Goal: Task Accomplishment & Management: Use online tool/utility

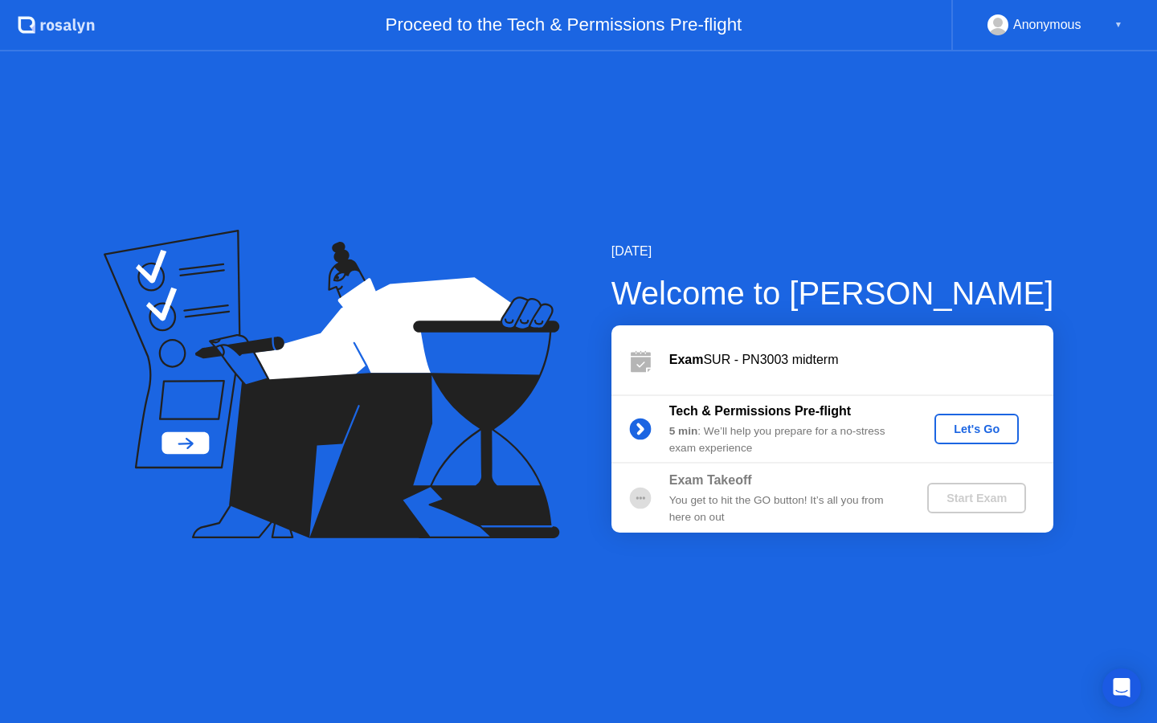
click at [692, 406] on b "Tech & Permissions Pre-flight" at bounding box center [761, 411] width 182 height 14
click at [993, 440] on button "Let's Go" at bounding box center [977, 429] width 84 height 31
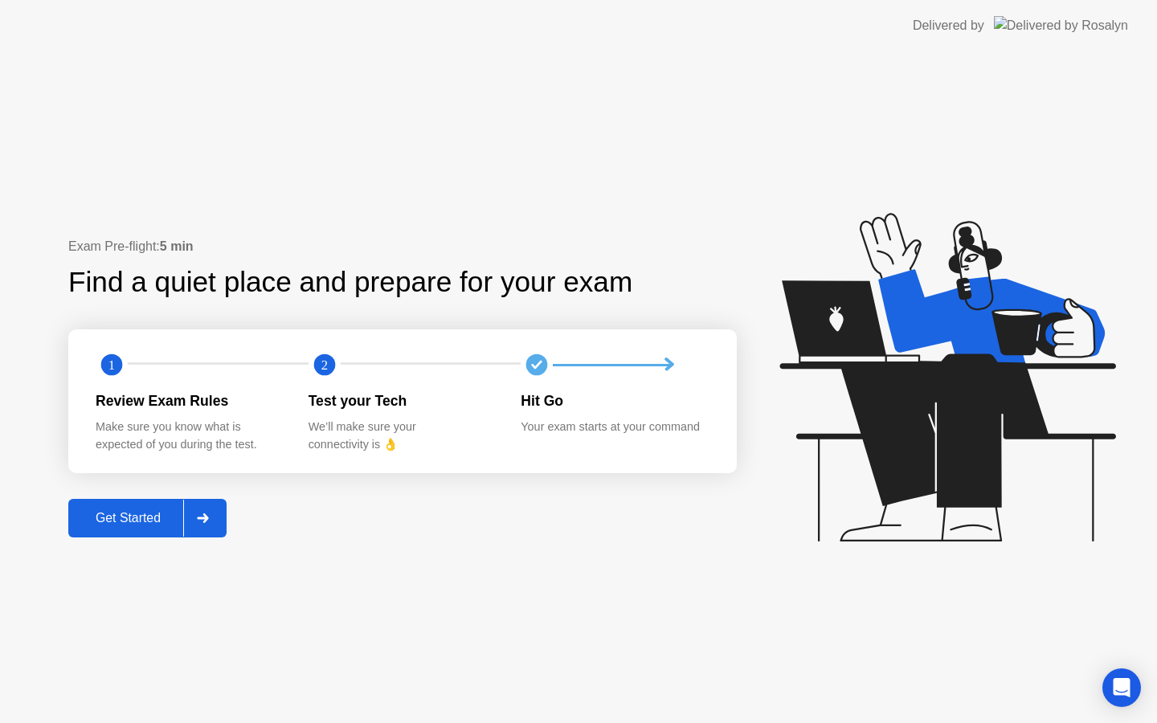
click at [154, 531] on button "Get Started" at bounding box center [147, 518] width 158 height 39
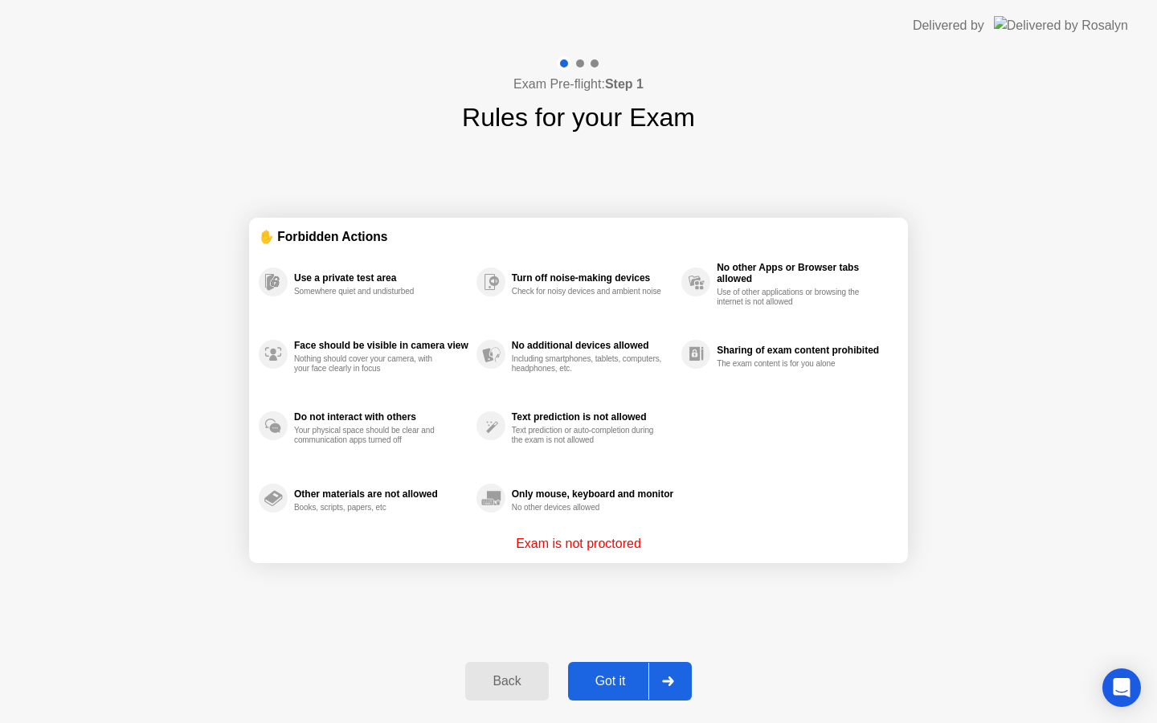
click at [600, 685] on div "Got it" at bounding box center [611, 681] width 76 height 14
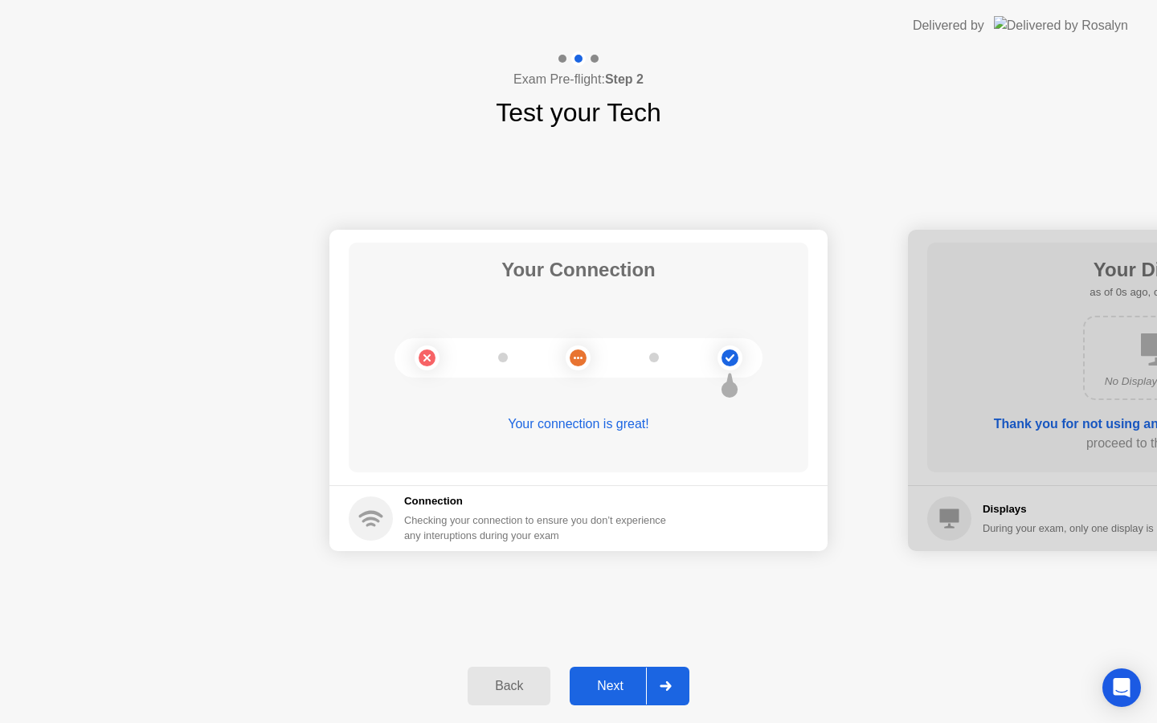
click at [600, 685] on div "Next" at bounding box center [611, 686] width 72 height 14
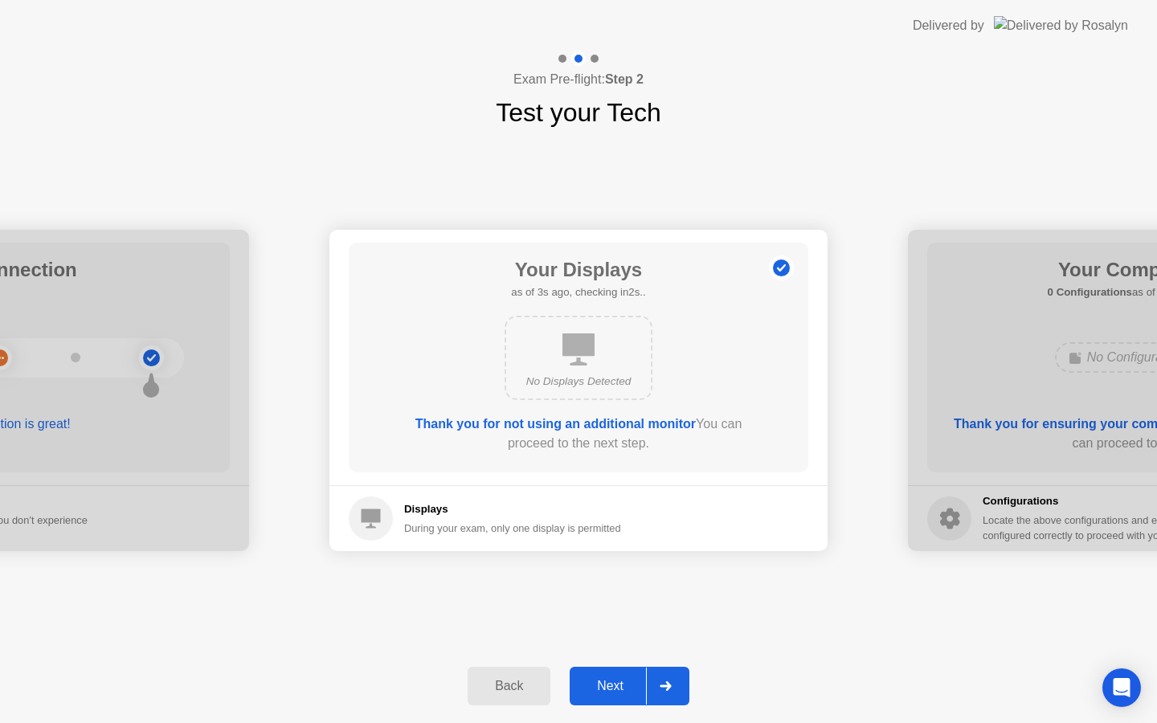
click at [625, 690] on div "Next" at bounding box center [611, 686] width 72 height 14
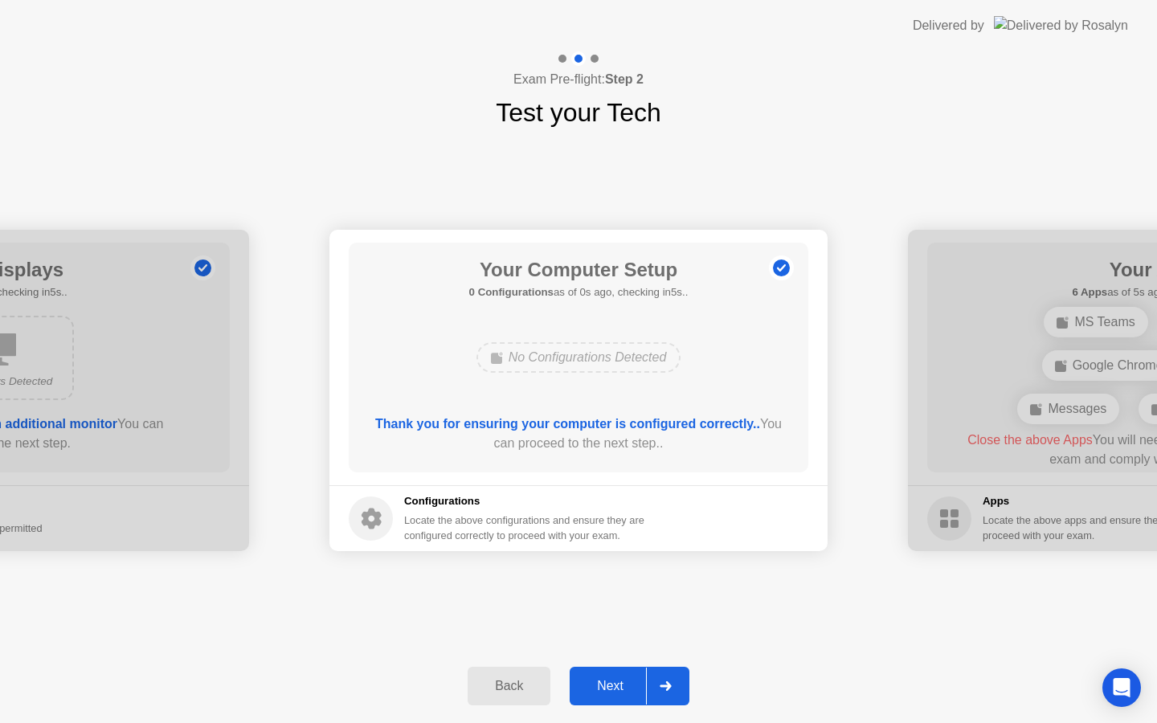
click at [626, 683] on div "Next" at bounding box center [611, 686] width 72 height 14
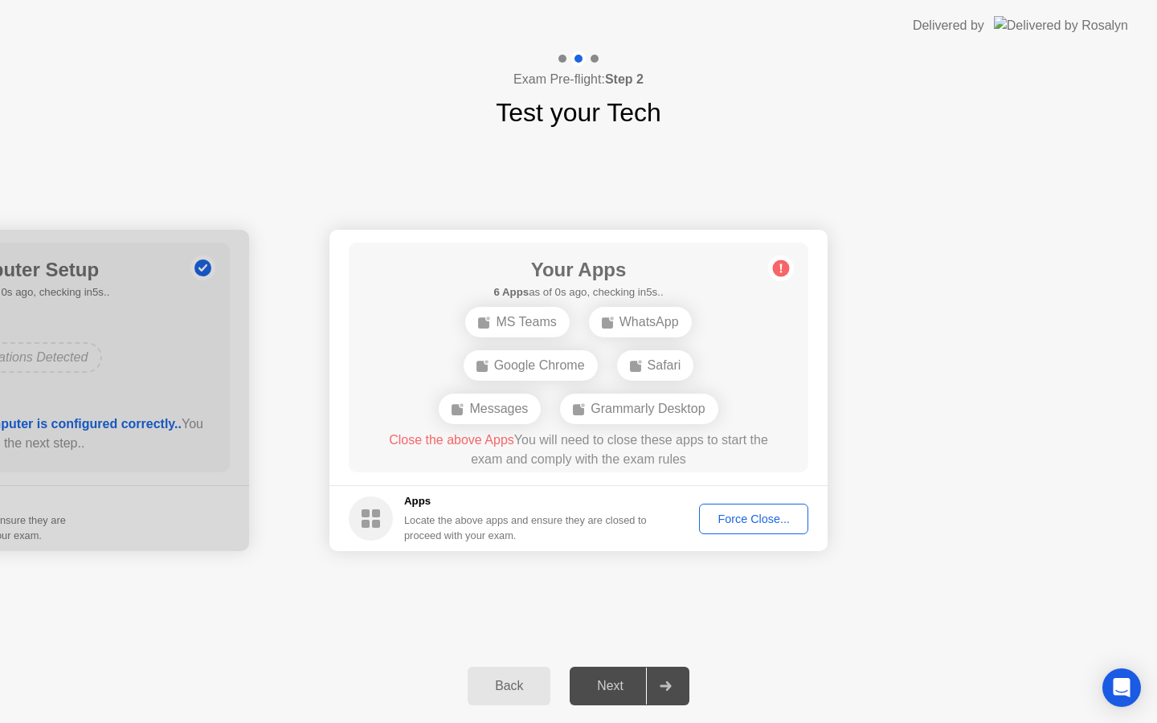
click at [626, 683] on div "Next" at bounding box center [611, 686] width 72 height 14
click at [474, 444] on span "Close the above Apps" at bounding box center [451, 440] width 125 height 14
click at [757, 521] on div "Force Close..." at bounding box center [754, 519] width 98 height 13
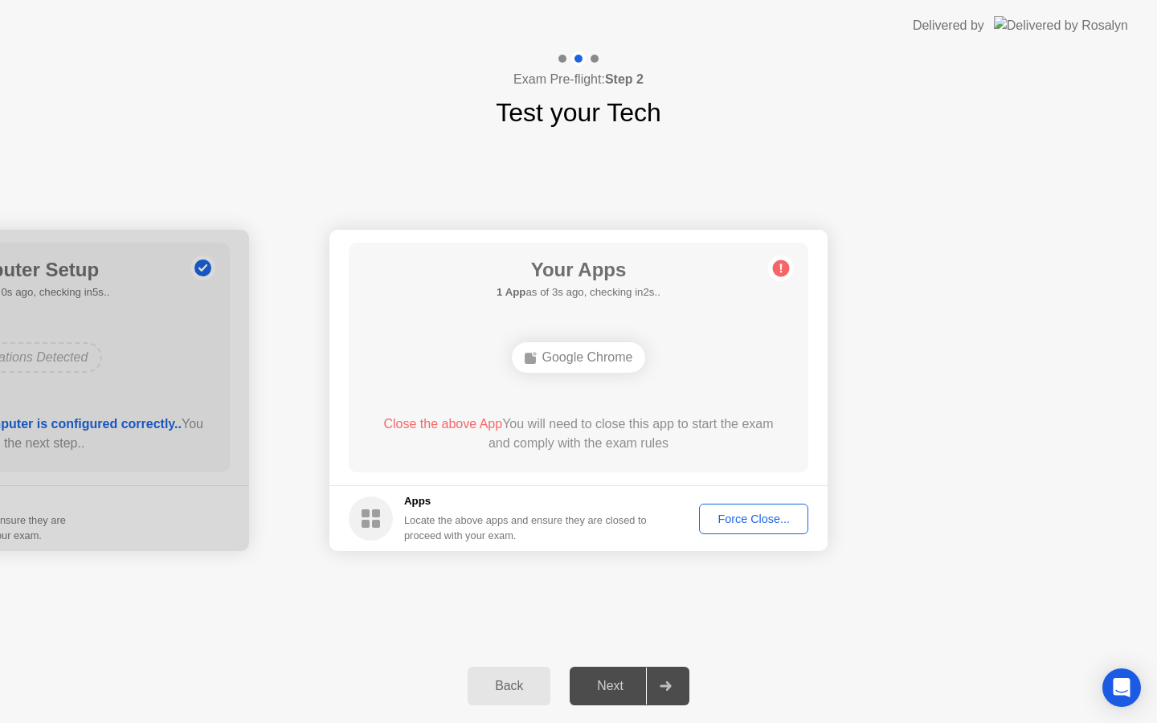
click at [739, 514] on div "Force Close..." at bounding box center [754, 519] width 98 height 13
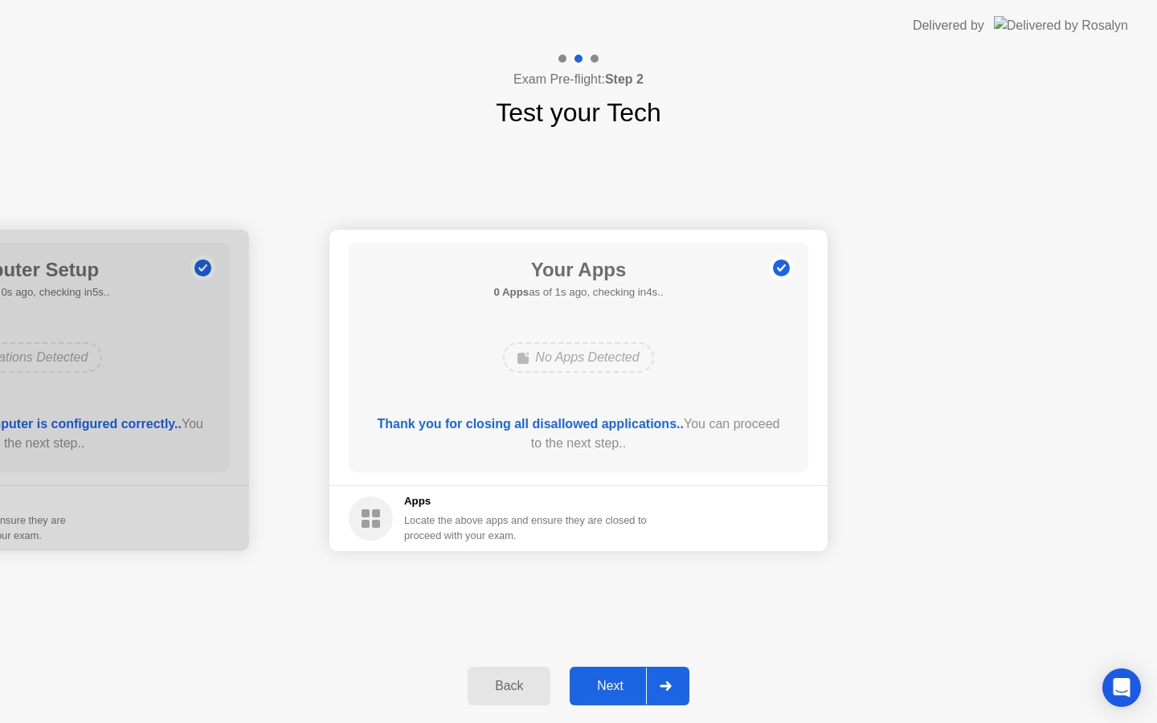
click at [600, 681] on div "Next" at bounding box center [611, 686] width 72 height 14
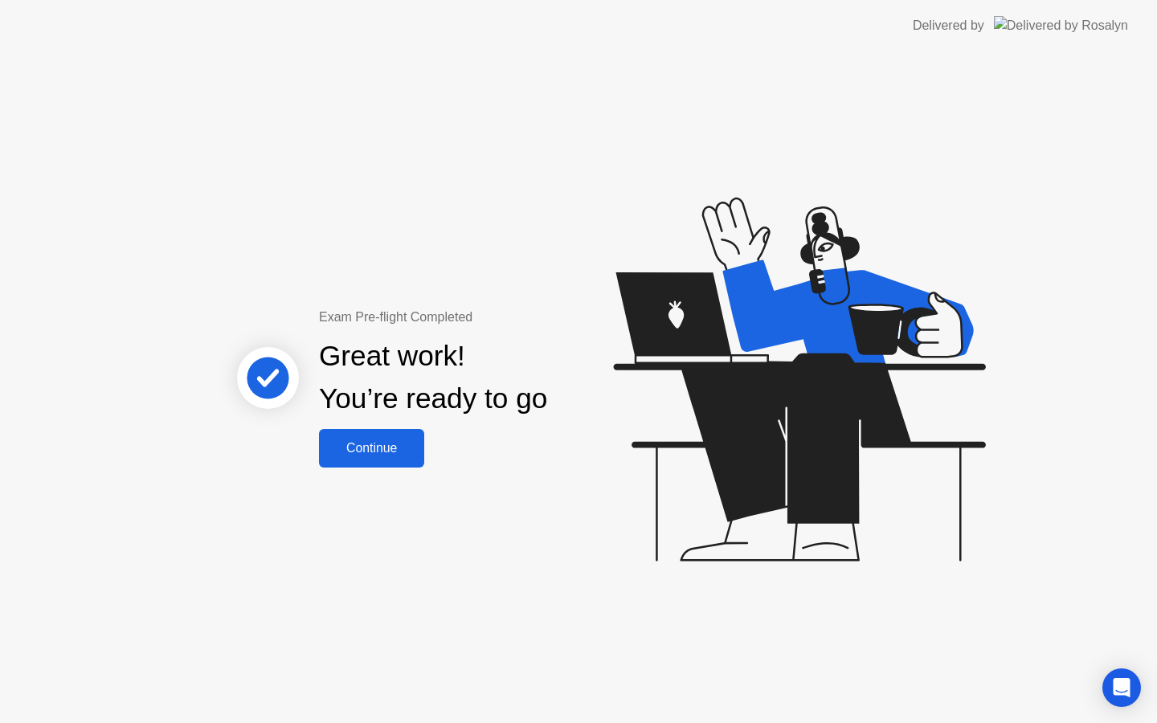
click at [415, 441] on div "Continue" at bounding box center [372, 448] width 96 height 14
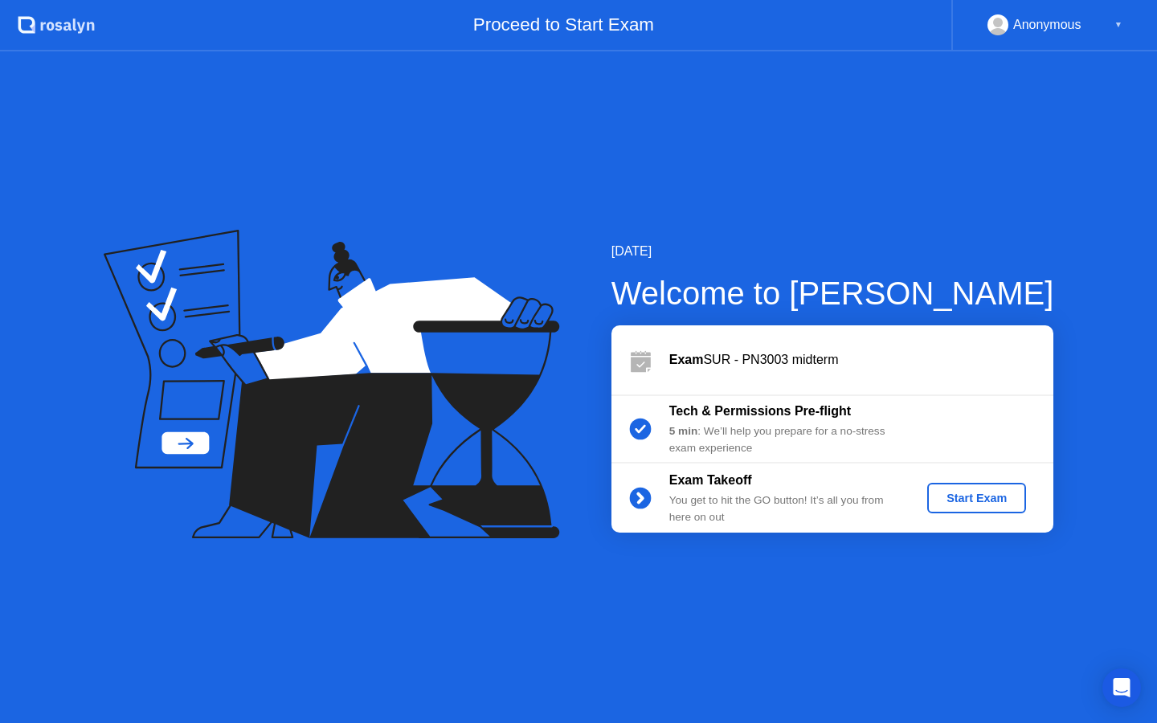
click at [1001, 502] on div "Start Exam" at bounding box center [977, 498] width 86 height 13
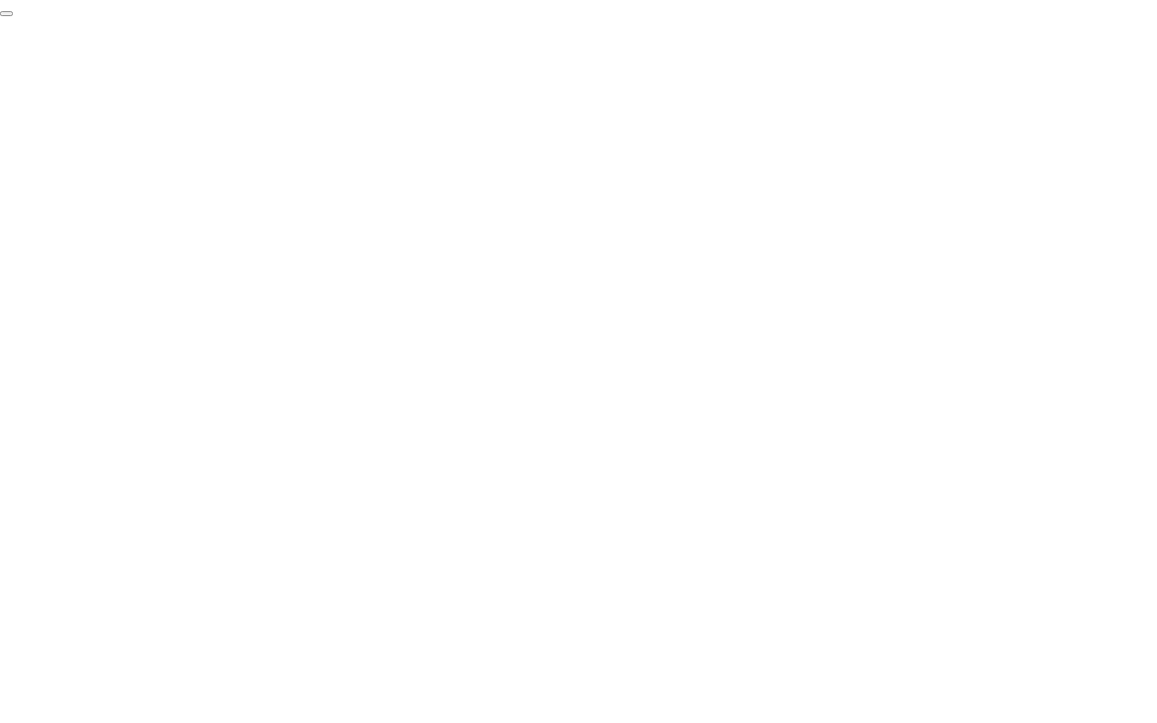
click div "End Proctoring Session"
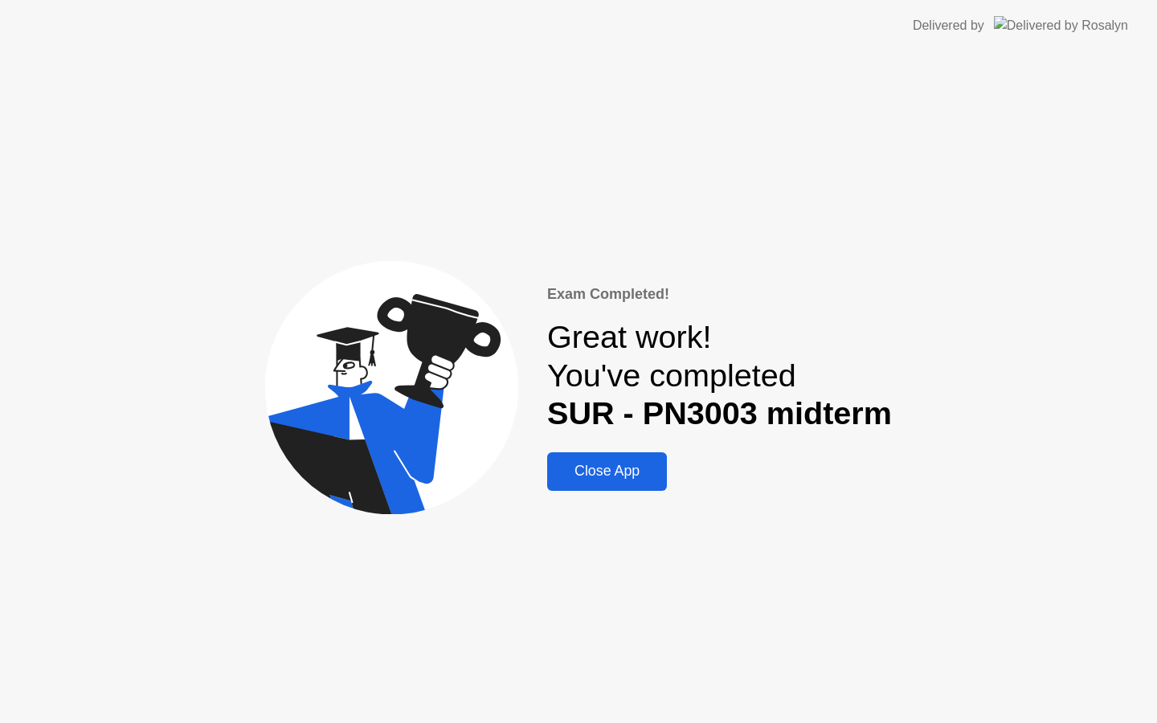
click at [595, 476] on div "Close App" at bounding box center [607, 471] width 110 height 17
